Goal: Share content: Share content

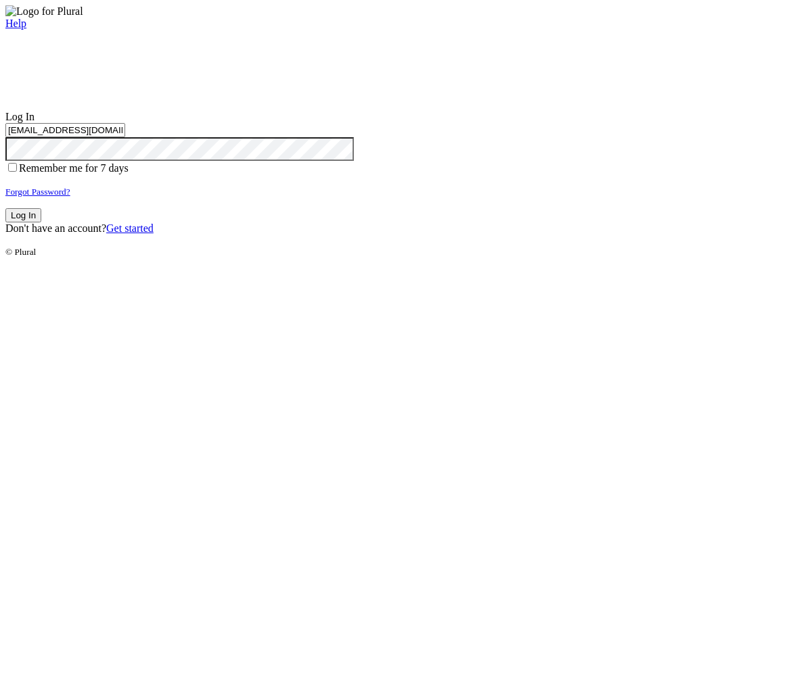
type input "test-1757340843-3@civiceagle.com"
click at [41, 223] on button "Log In" at bounding box center [23, 215] width 36 height 14
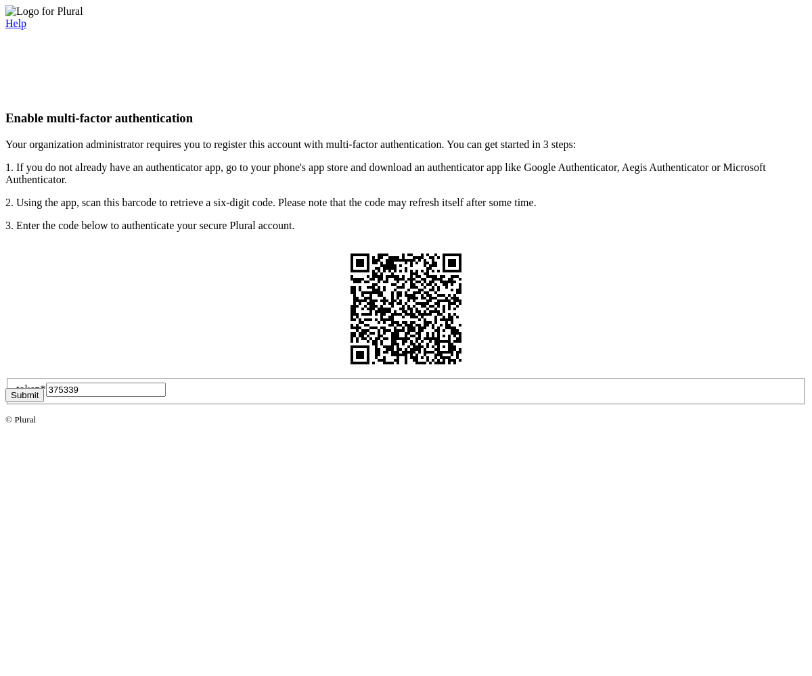
type input "375339"
click at [44, 402] on button "Submit" at bounding box center [24, 395] width 39 height 14
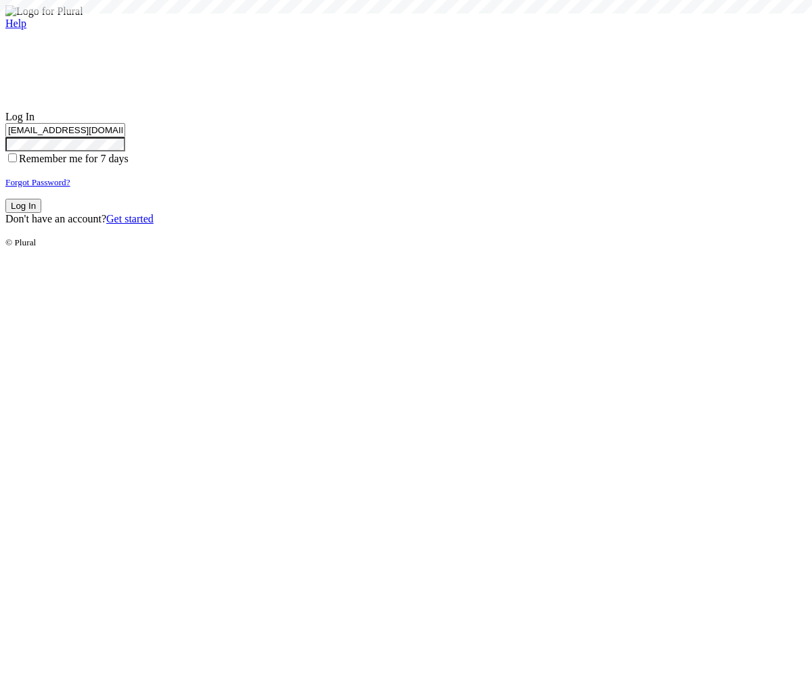
type input "test-1757340843-3@civiceagle.com"
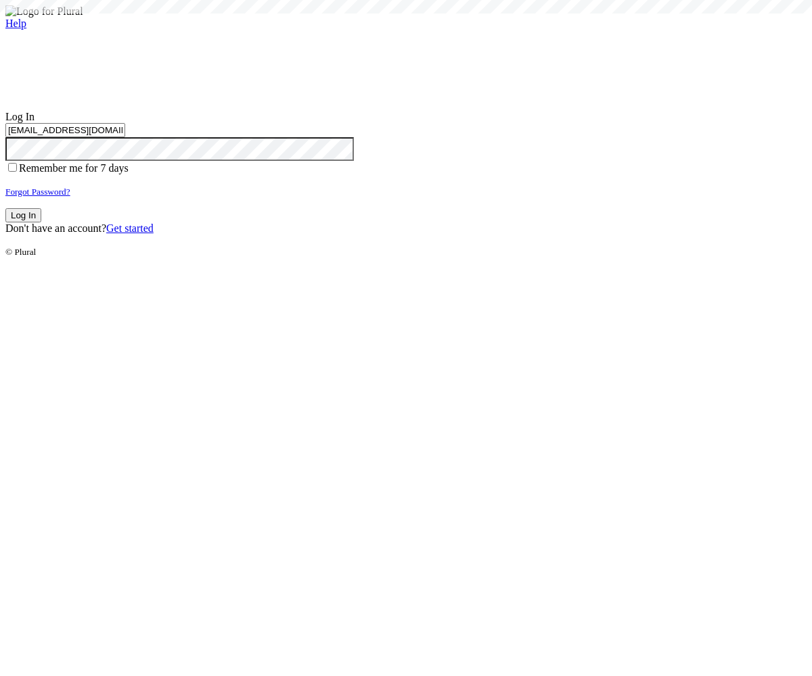
click at [41, 223] on button "Log In" at bounding box center [23, 215] width 36 height 14
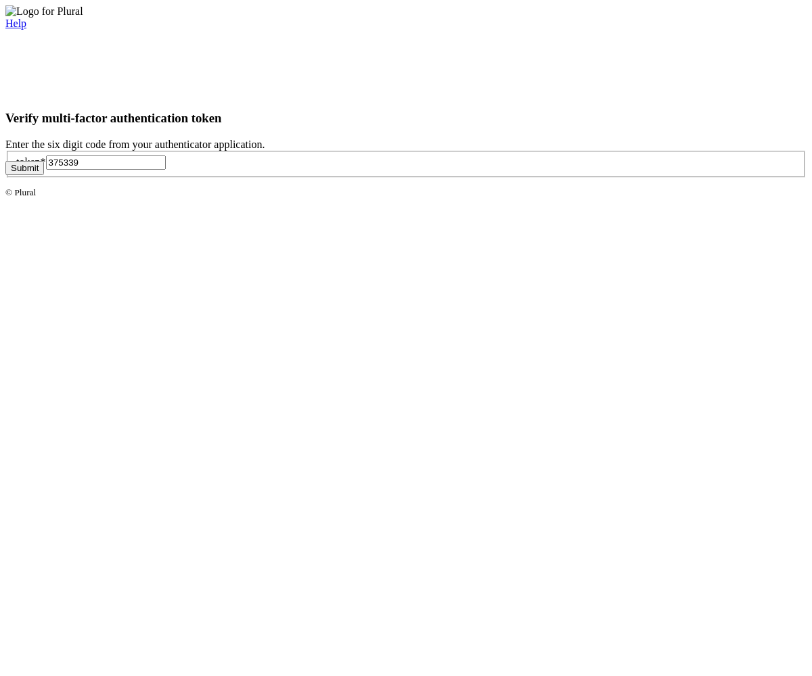
type input "375339"
click at [44, 175] on button "Submit" at bounding box center [24, 168] width 39 height 14
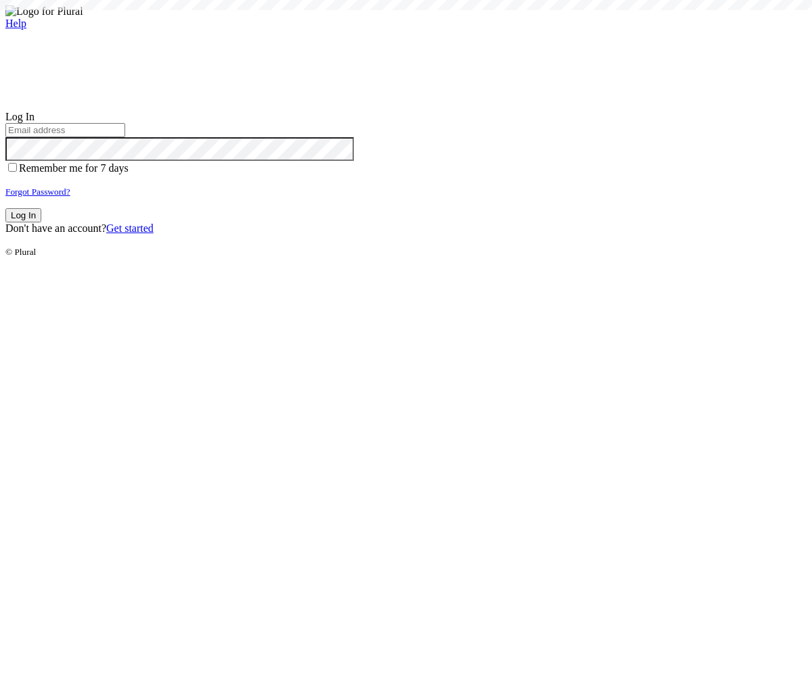
click at [70, 197] on small "Forgot Password?" at bounding box center [37, 192] width 65 height 10
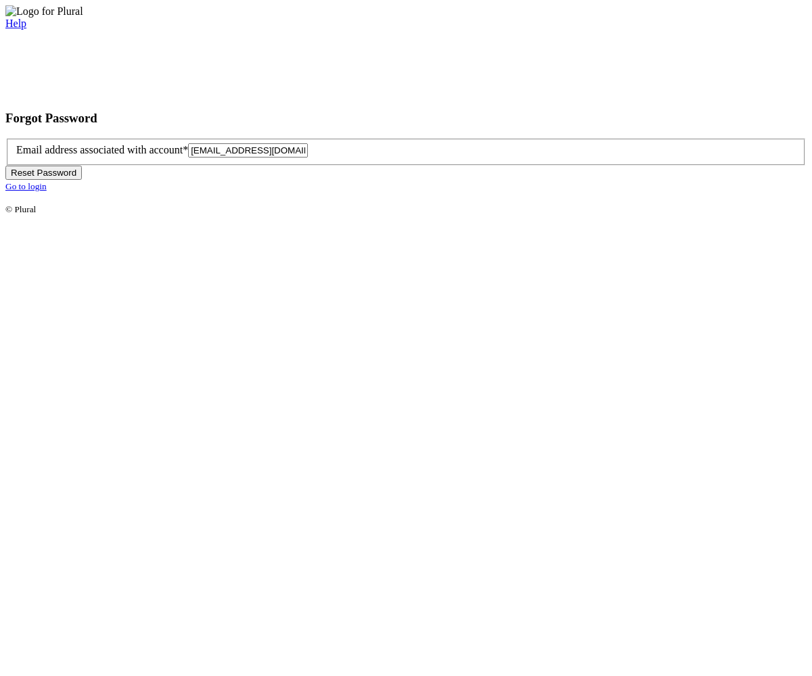
click at [82, 180] on button "Reset Password" at bounding box center [43, 173] width 76 height 14
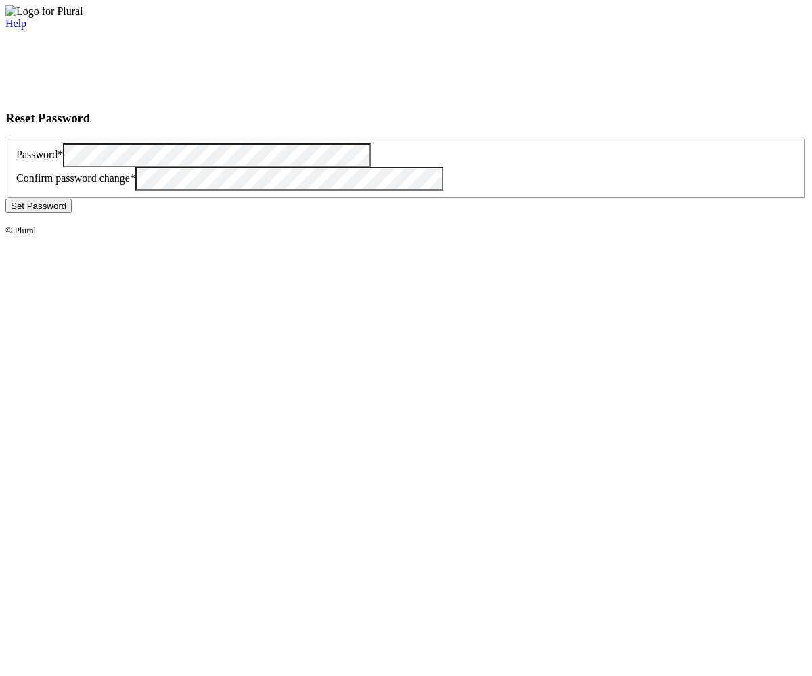
click at [72, 213] on button "Set Password" at bounding box center [38, 206] width 66 height 14
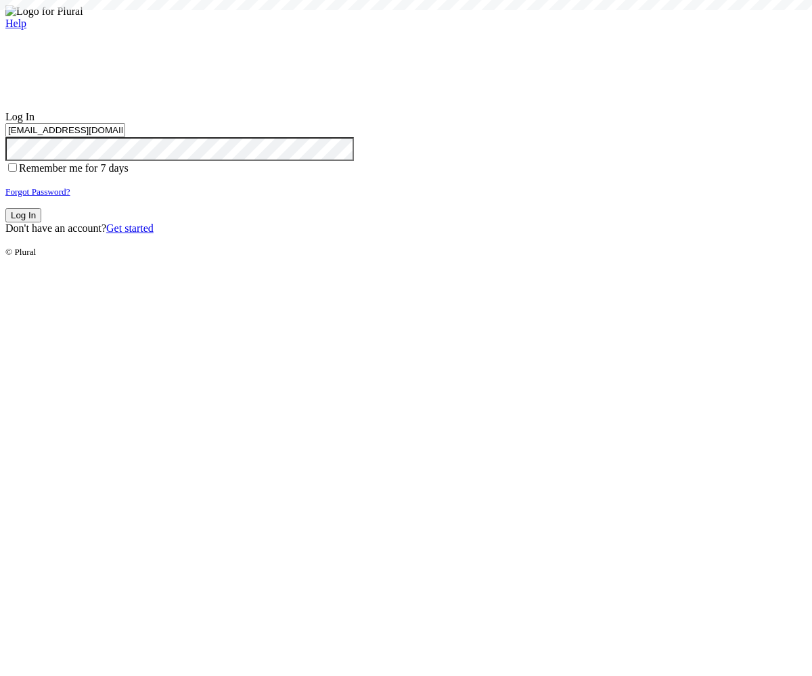
type input "[EMAIL_ADDRESS][DOMAIN_NAME]"
click at [41, 223] on button "Log In" at bounding box center [23, 215] width 36 height 14
type input "[EMAIL_ADDRESS][DOMAIN_NAME]"
click at [41, 223] on button "Log In" at bounding box center [23, 215] width 36 height 14
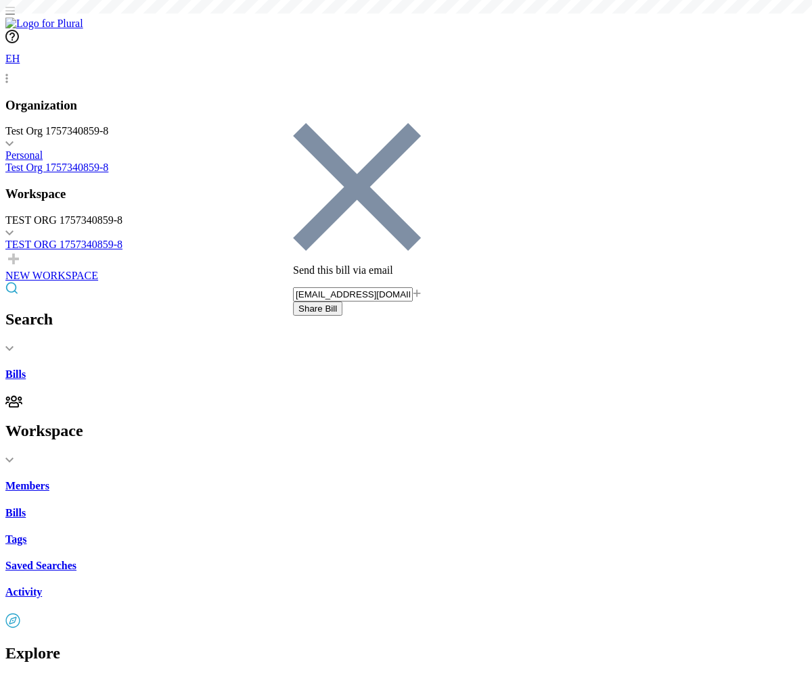
type input "[EMAIL_ADDRESS][DOMAIN_NAME]"
click at [342, 302] on button "Share Bill" at bounding box center [317, 309] width 49 height 14
